Goal: Communication & Community: Answer question/provide support

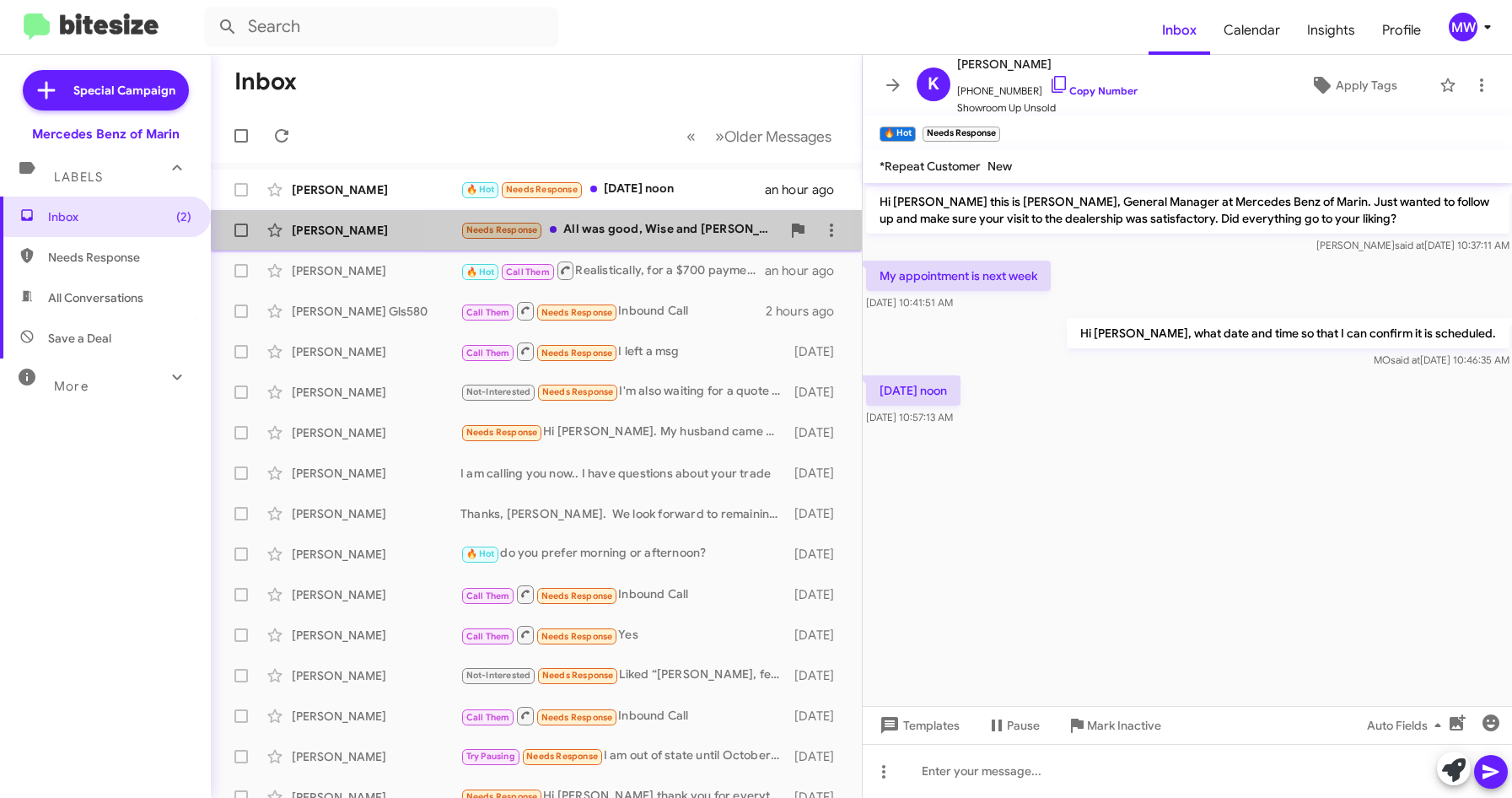
click at [627, 235] on div "Needs Response All was good, Wise and [PERSON_NAME] were great 👍" at bounding box center [620, 230] width 320 height 19
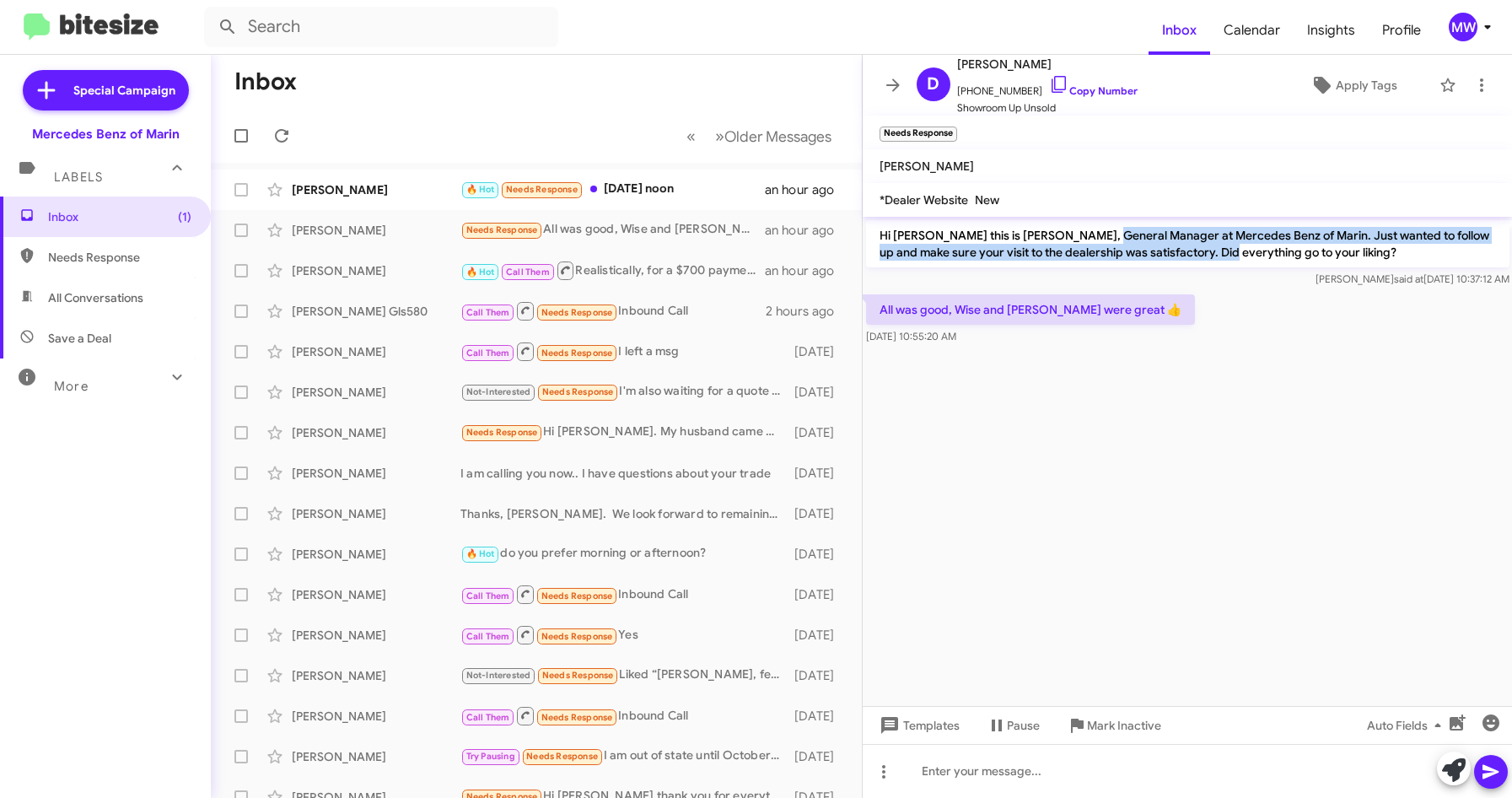
drag, startPoint x: 1108, startPoint y: 239, endPoint x: 1217, endPoint y: 254, distance: 110.0
click at [1217, 254] on p "Hi [PERSON_NAME] this is [PERSON_NAME], General Manager at Mercedes Benz of Mar…" at bounding box center [1187, 244] width 643 height 47
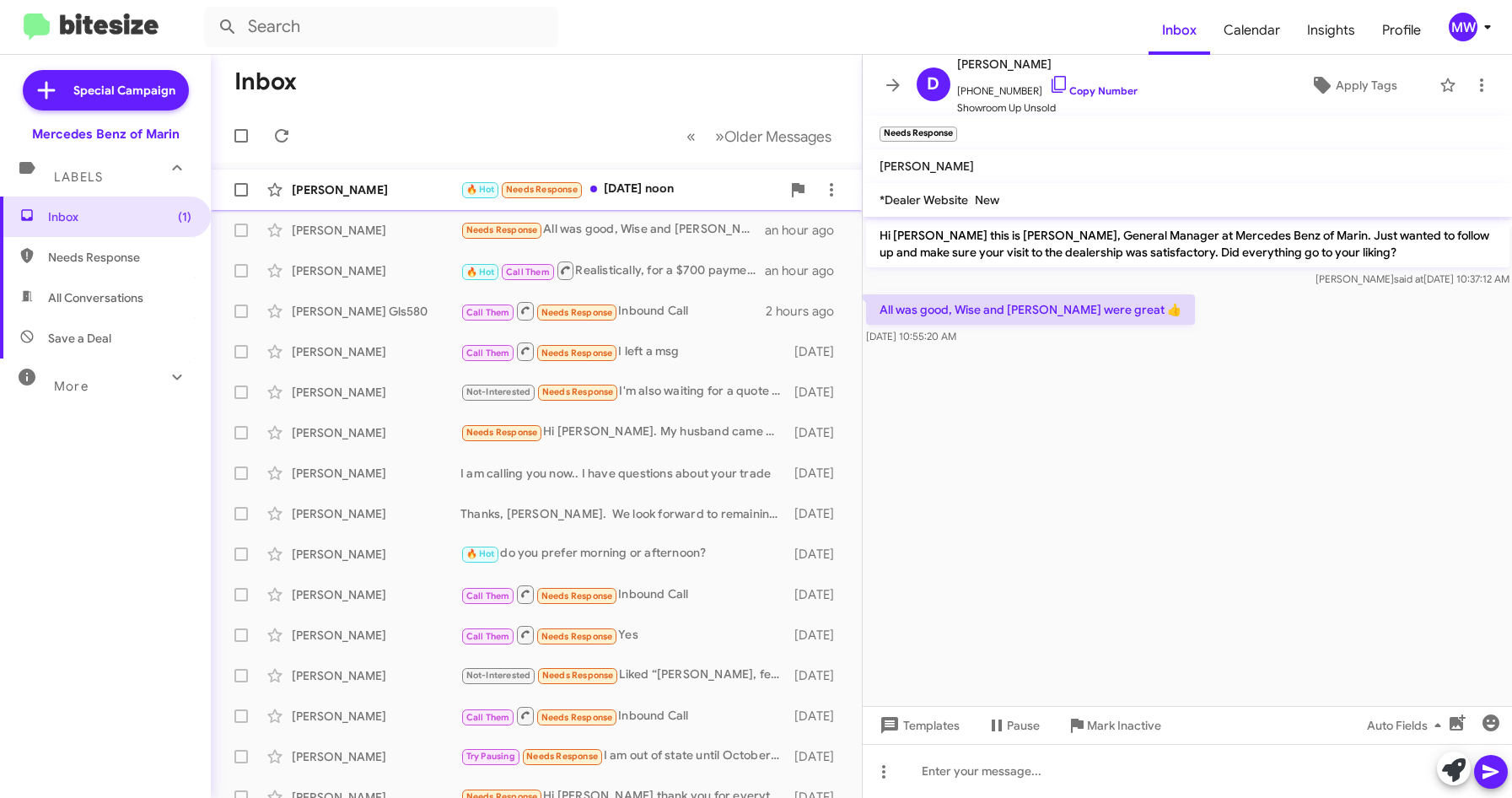
click at [662, 176] on div "[PERSON_NAME] 🔥 Hot Needs Response [DATE] noon an hour ago" at bounding box center [536, 189] width 624 height 34
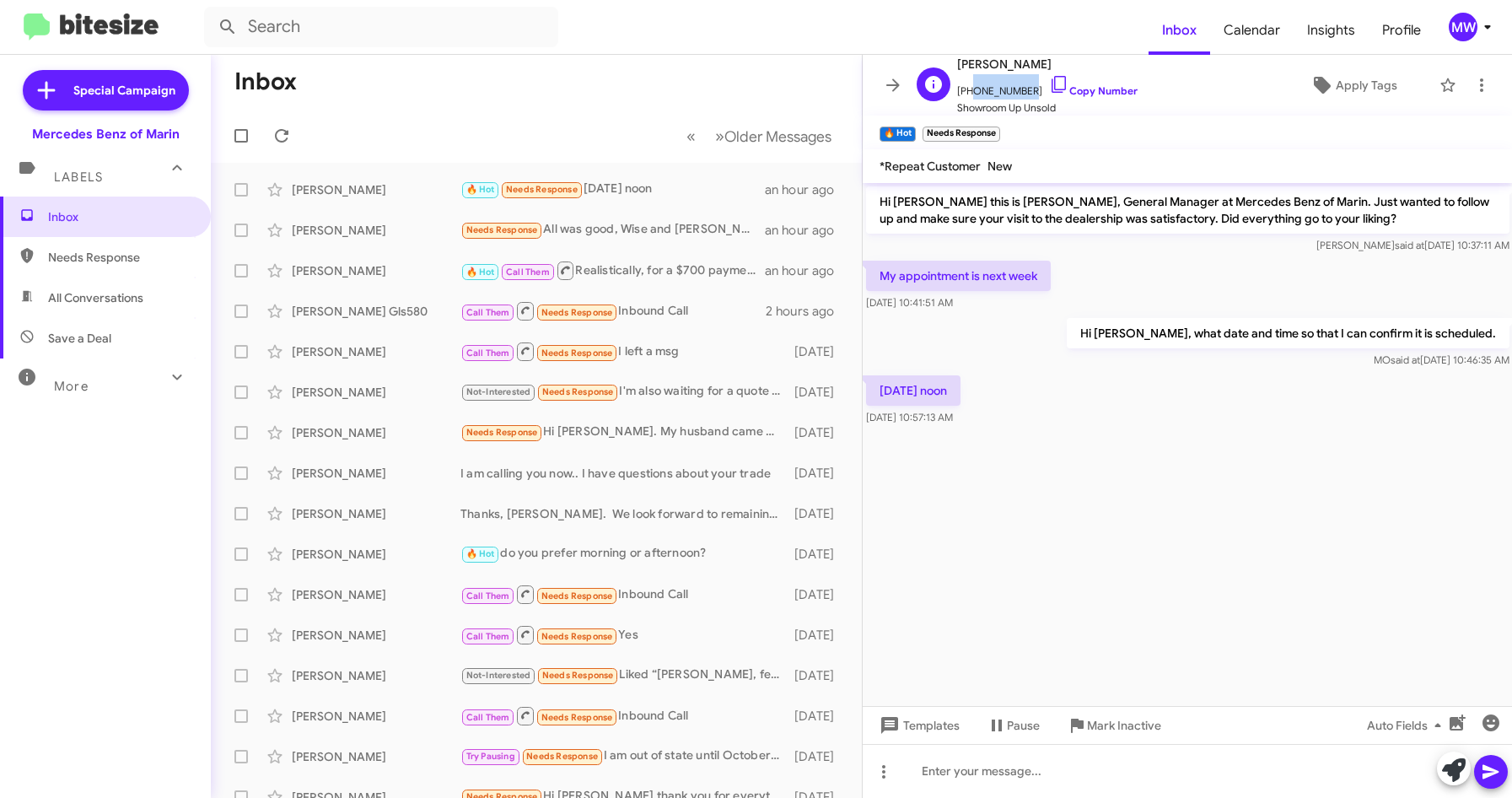
drag, startPoint x: 966, startPoint y: 92, endPoint x: 1018, endPoint y: 90, distance: 52.0
click at [1018, 90] on span "[PHONE_NUMBER] Copy Number" at bounding box center [1047, 86] width 180 height 25
copy span "4158281584"
